Goal: Task Accomplishment & Management: Manage account settings

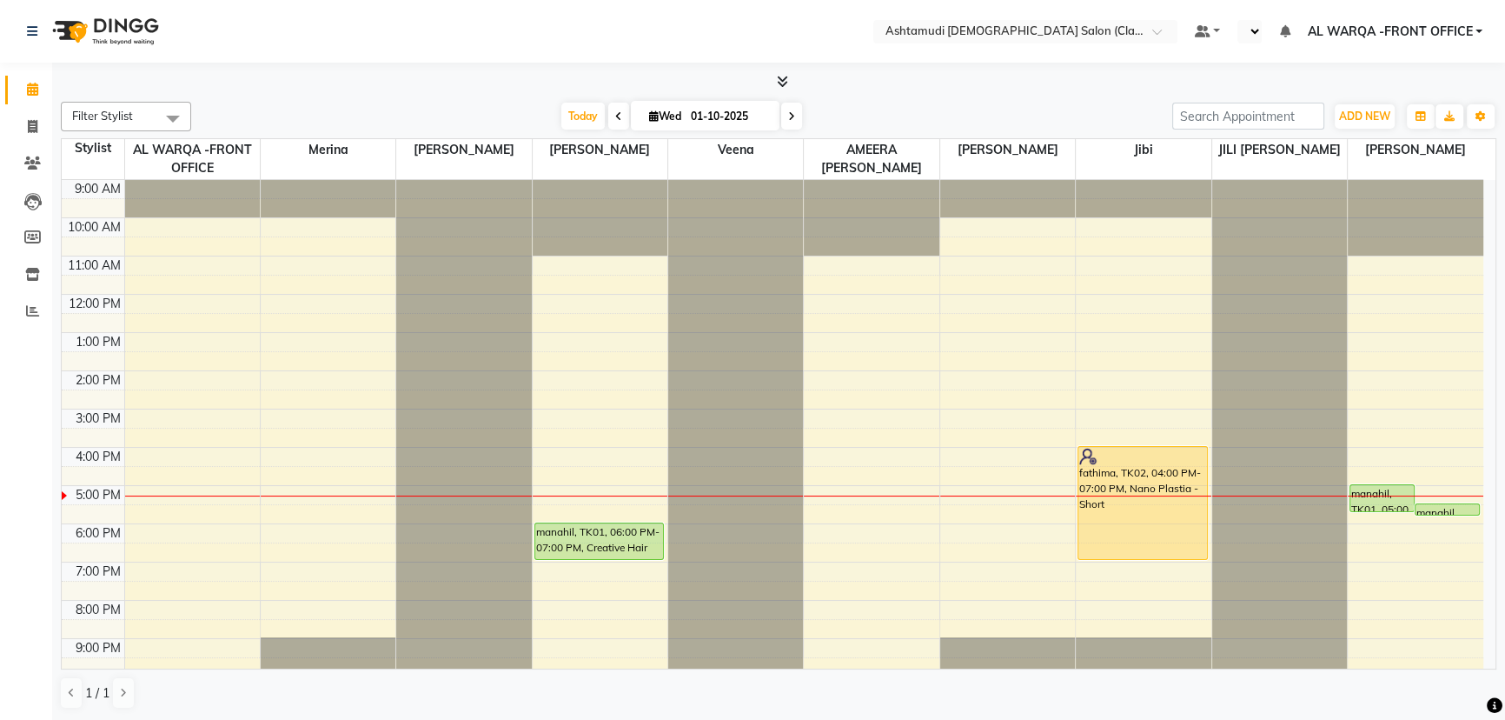
scroll to position [43, 0]
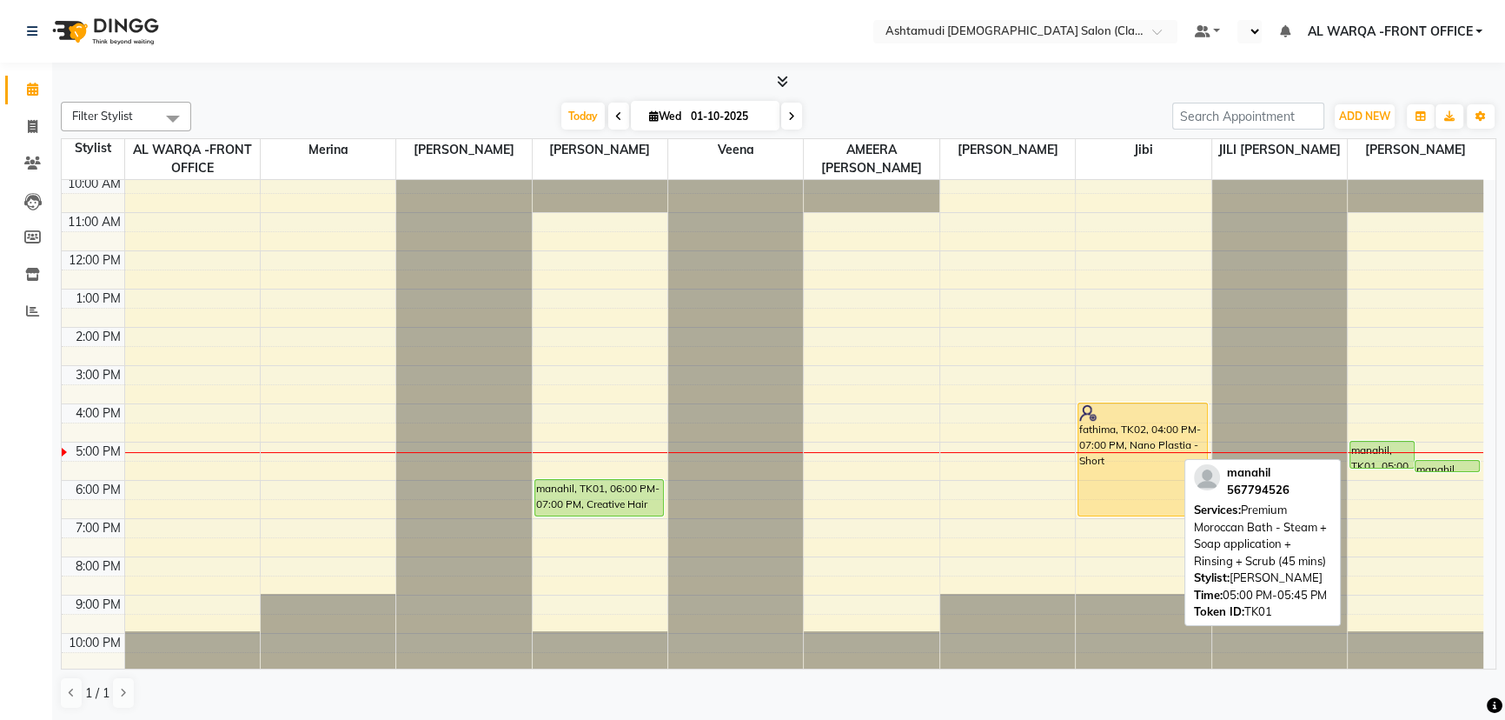
click at [1381, 449] on div "manahil, TK01, 05:00 PM-05:45 PM, Premium Moroccan Bath - Steam + Soap applicat…" at bounding box center [1381, 454] width 63 height 26
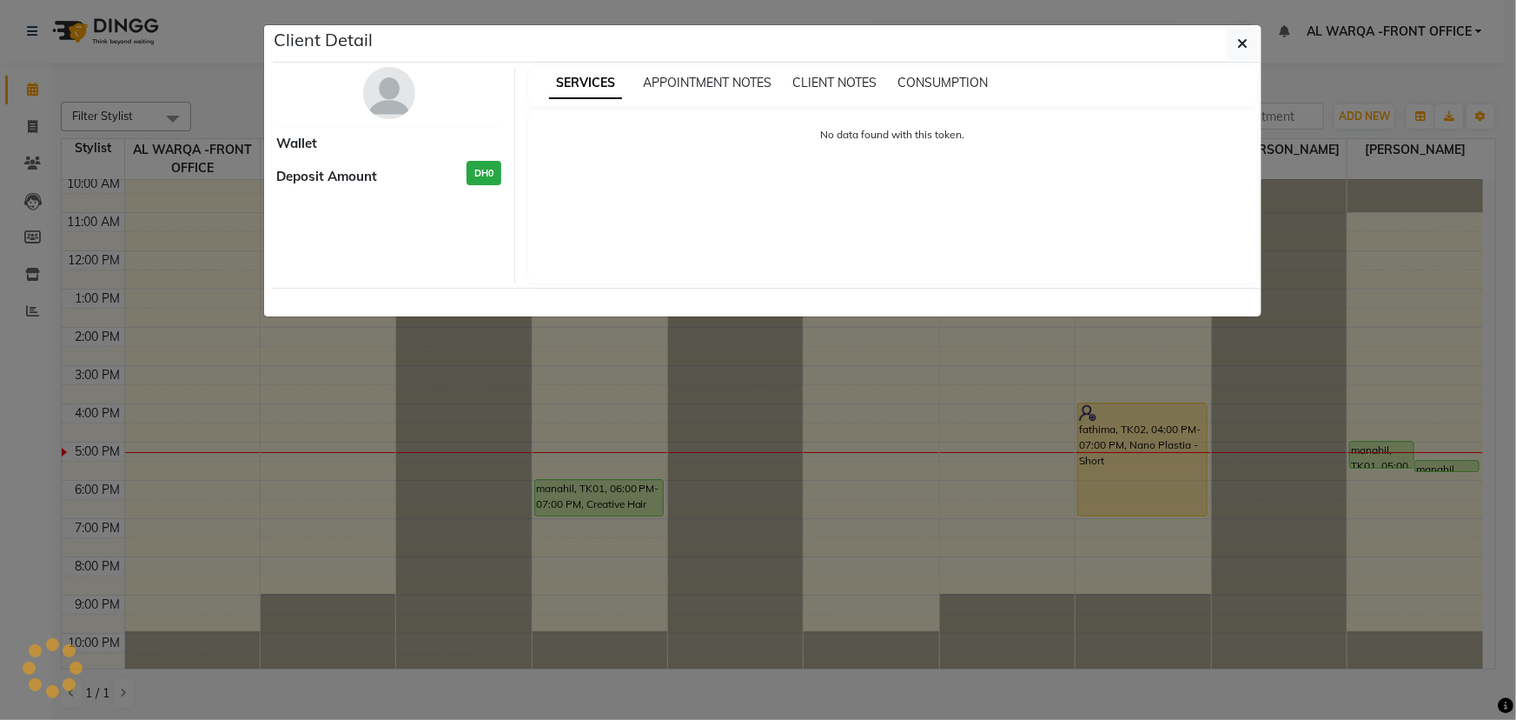
select select "5"
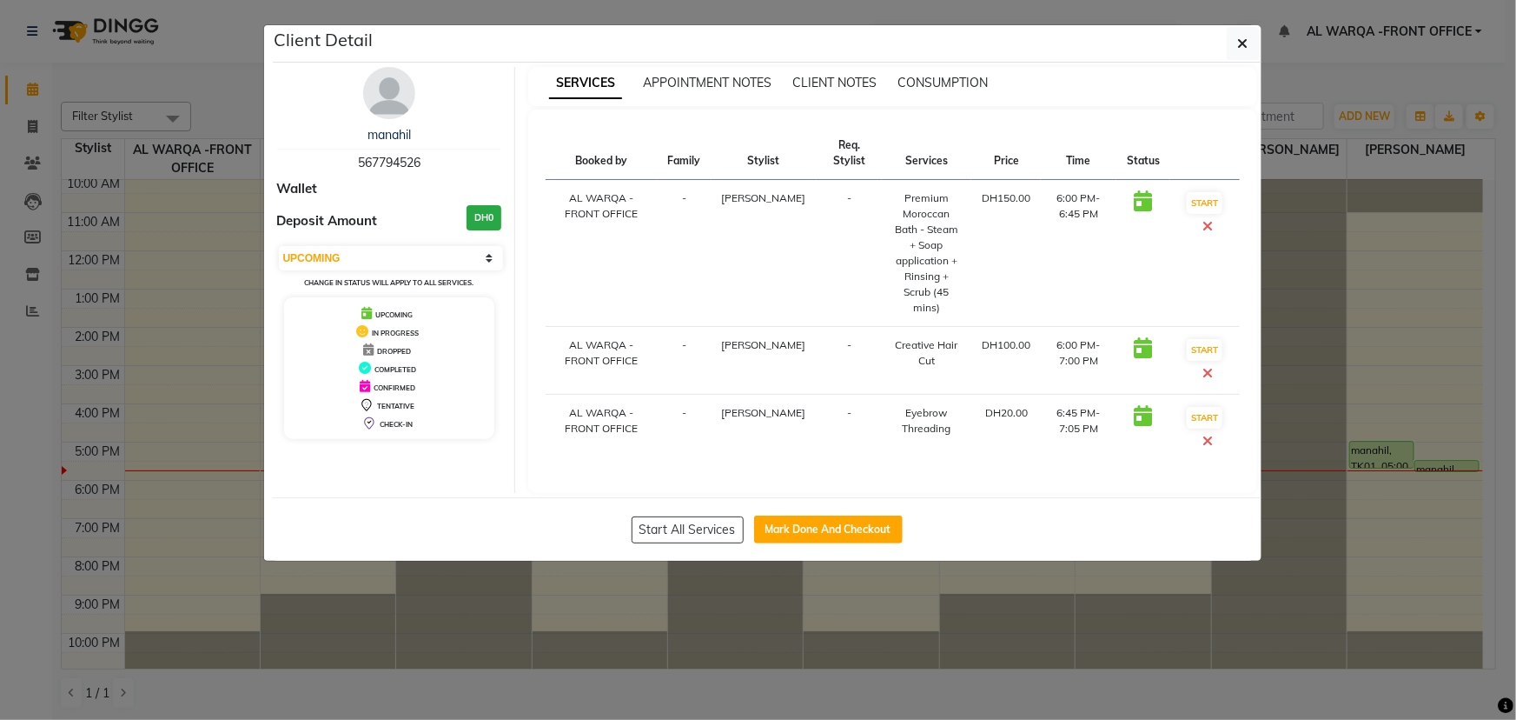
click at [1393, 505] on ngb-modal-window "Client Detail manahil 567794526 Wallet Deposit Amount DH0 Select IN SERVICE CON…" at bounding box center [758, 360] width 1516 height 720
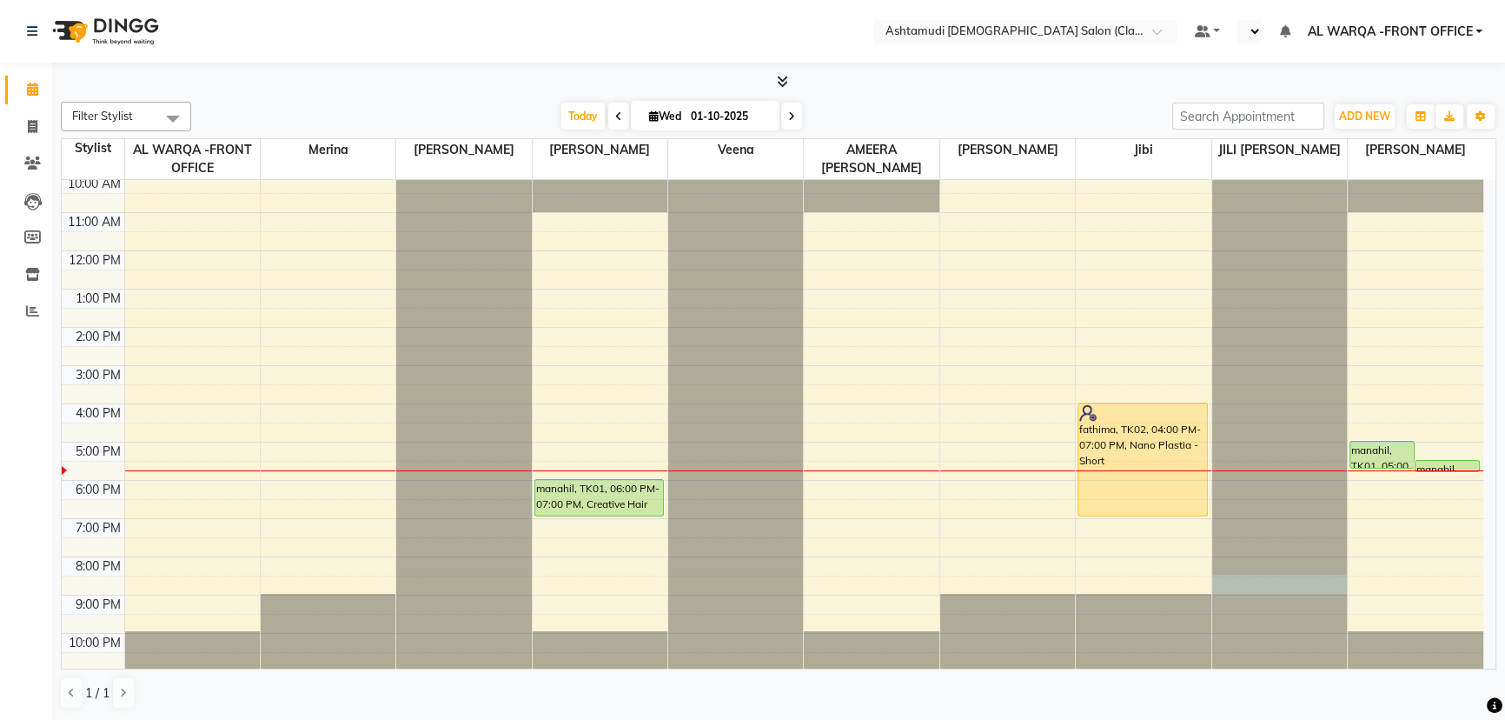
click at [1239, 136] on div at bounding box center [1279, 136] width 135 height 0
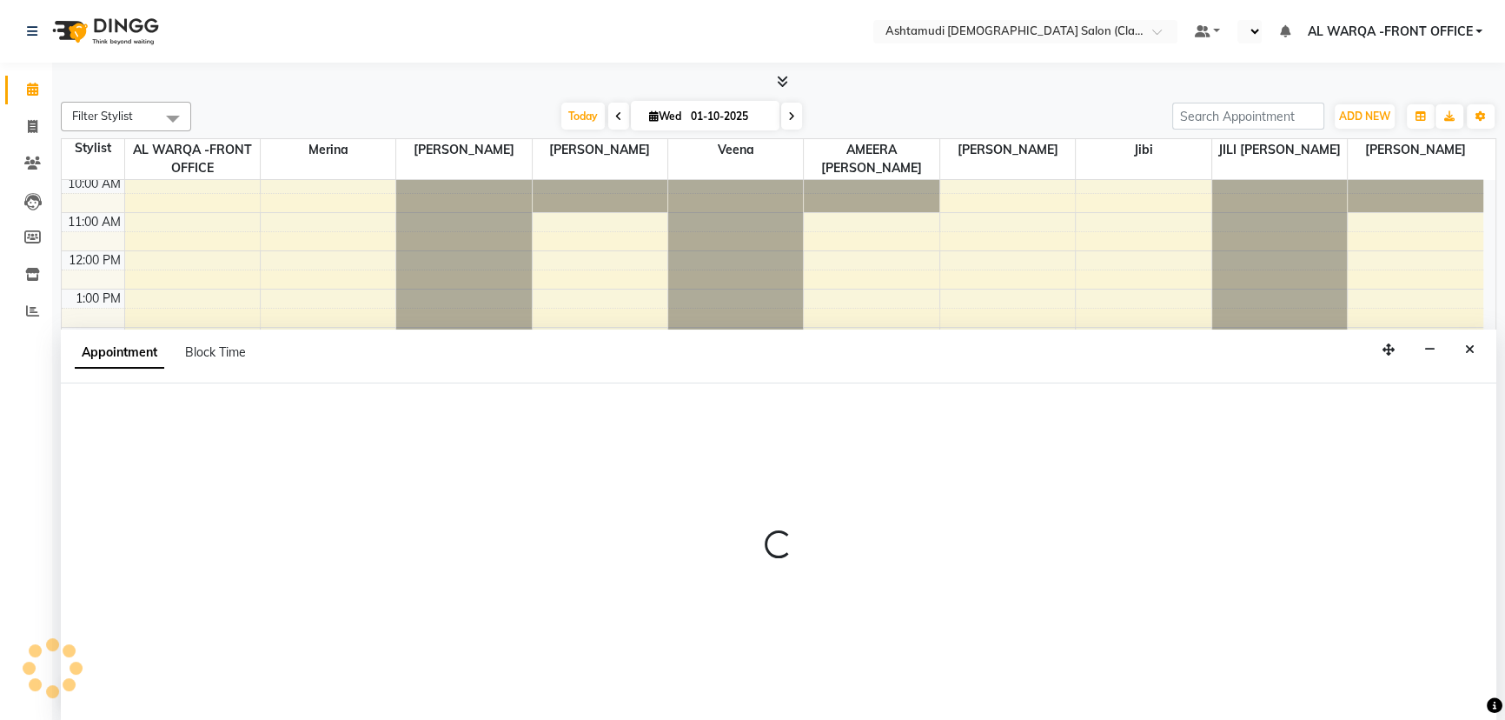
scroll to position [0, 0]
click at [1477, 339] on button "Close" at bounding box center [1469, 349] width 25 height 27
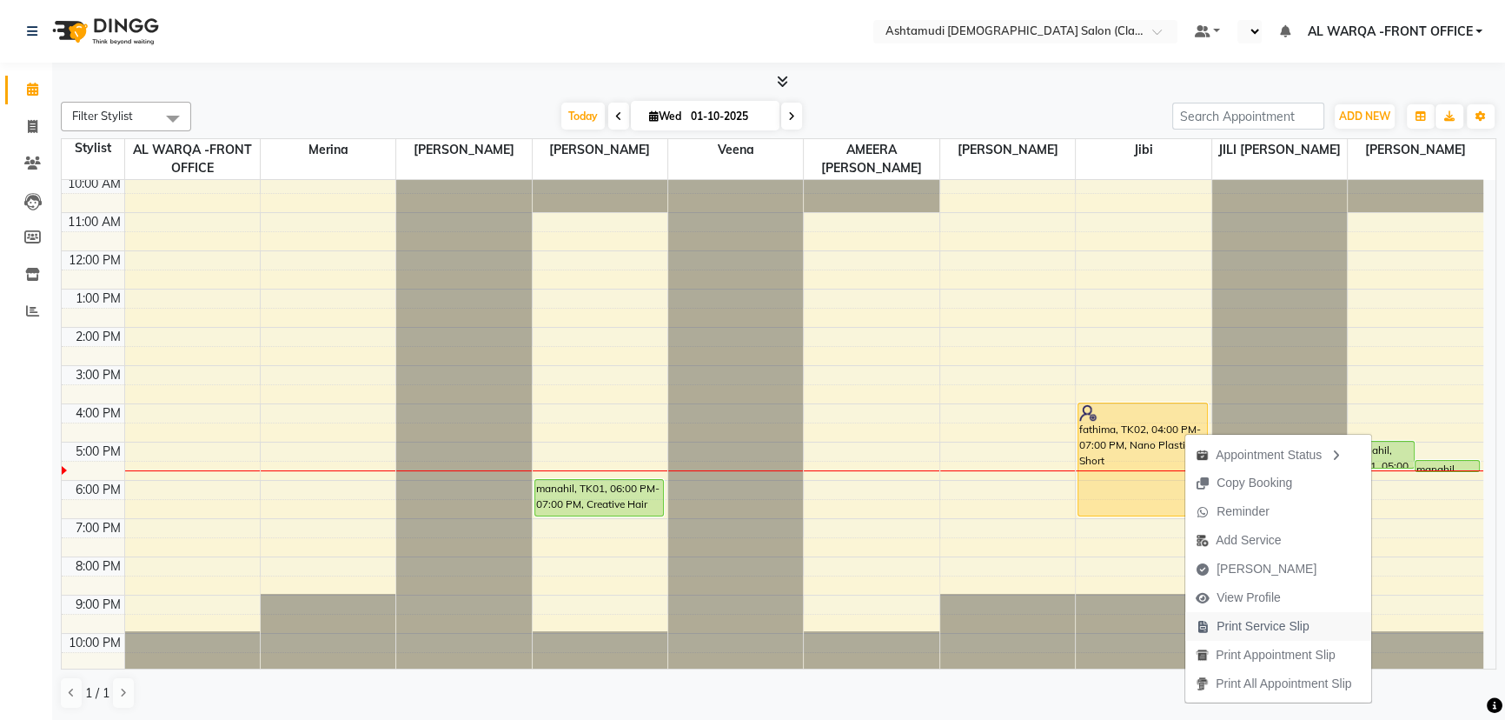
click at [1283, 627] on span "Print Service Slip" at bounding box center [1263, 626] width 93 height 18
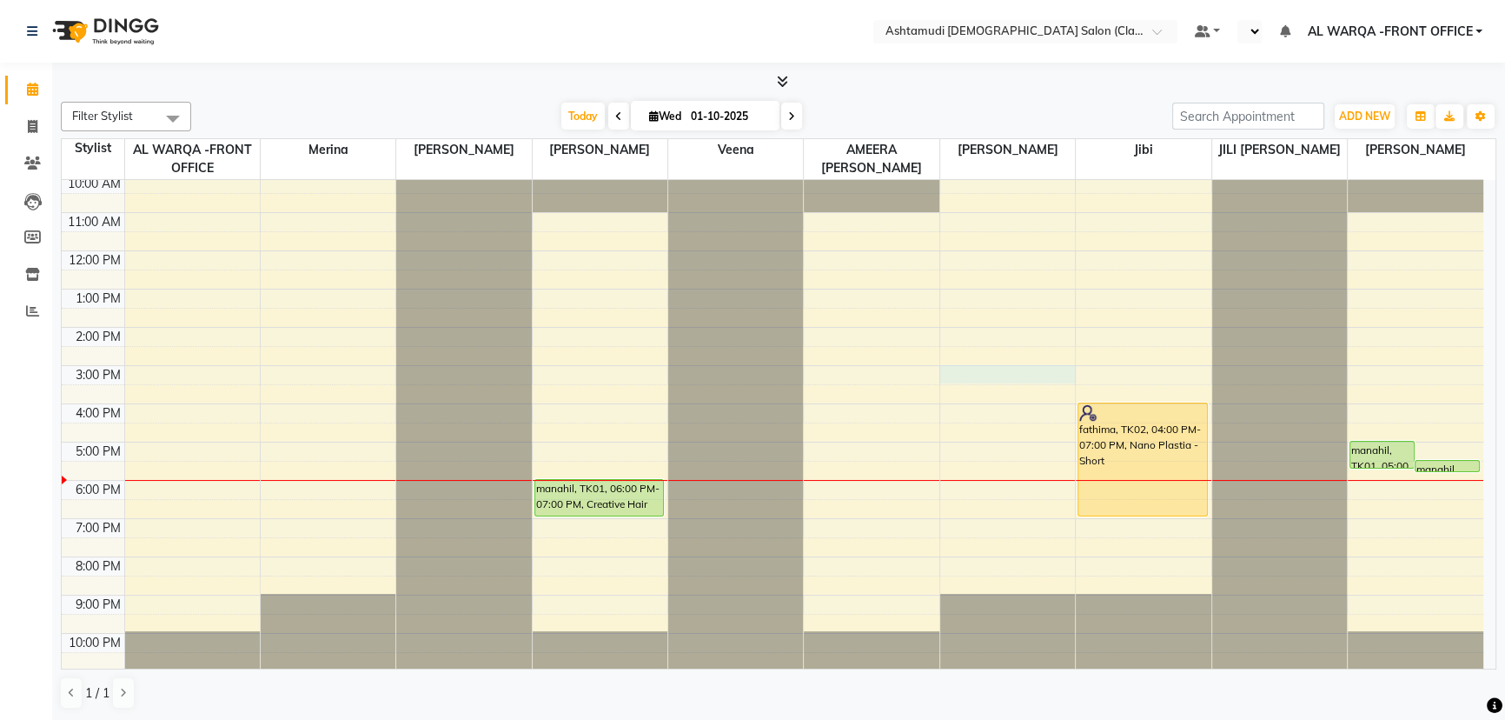
click at [1016, 369] on div "9:00 AM 10:00 AM 11:00 AM 12:00 PM 1:00 PM 2:00 PM 3:00 PM 4:00 PM 5:00 PM 6:00…" at bounding box center [773, 403] width 1422 height 534
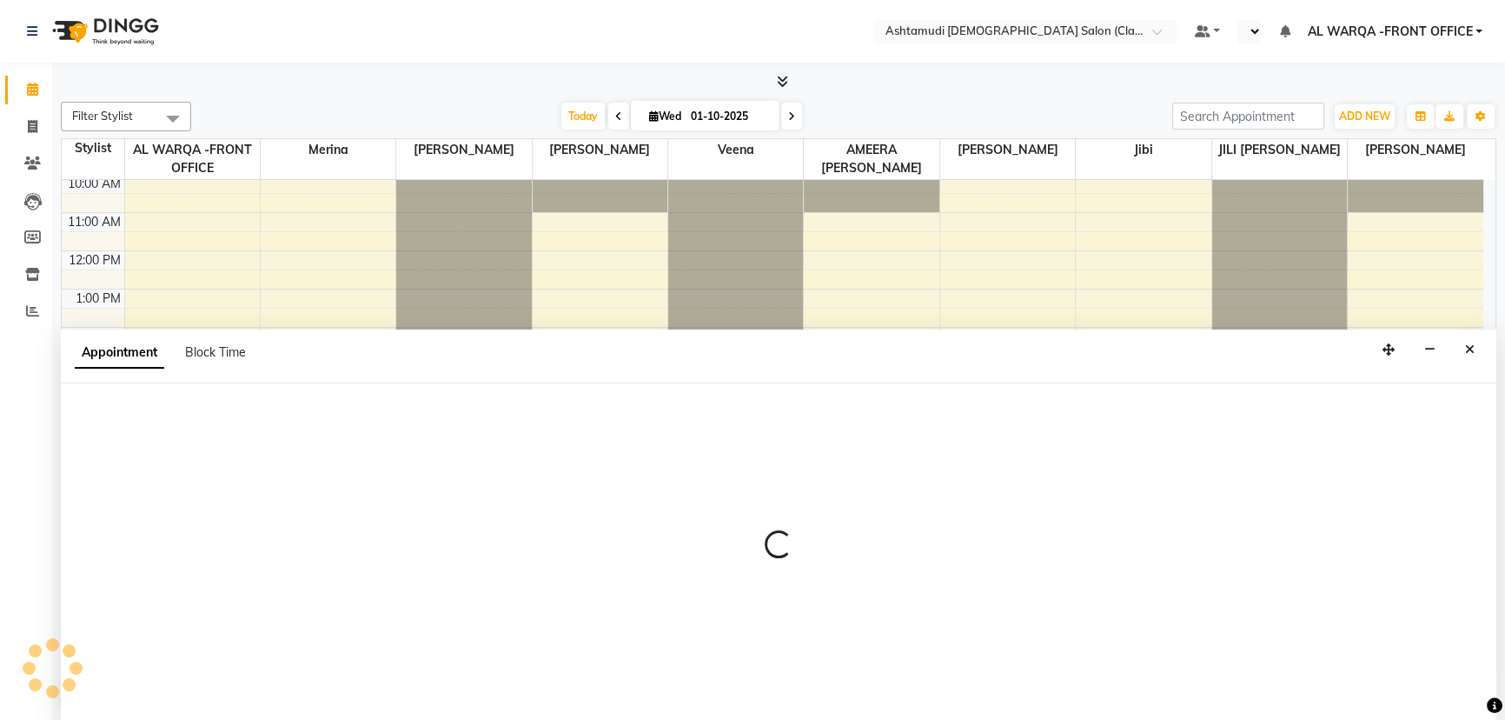
select select "82444"
select select "900"
select select "tentative"
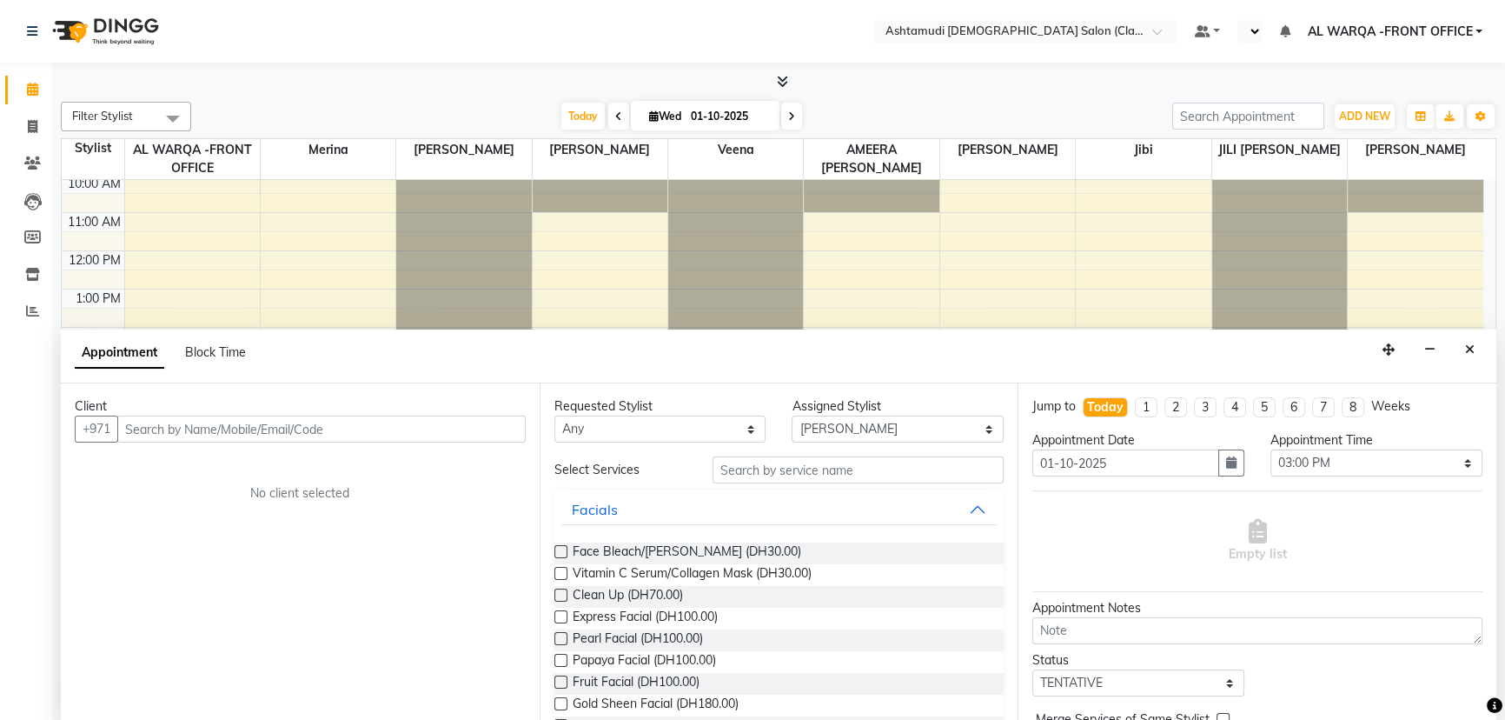
click at [1462, 348] on button "Close" at bounding box center [1469, 349] width 25 height 27
